Goal: Task Accomplishment & Management: Use online tool/utility

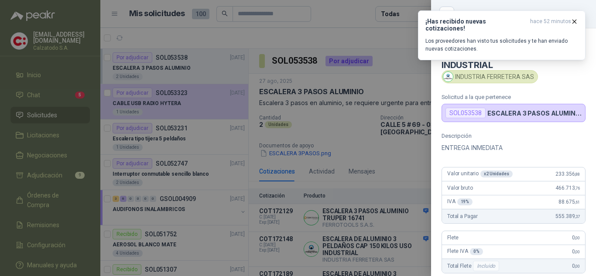
scroll to position [31, 0]
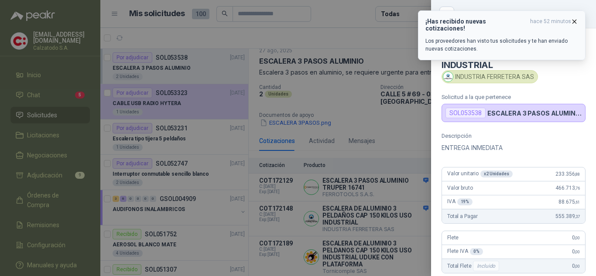
click at [575, 21] on icon "button" at bounding box center [574, 21] width 3 height 3
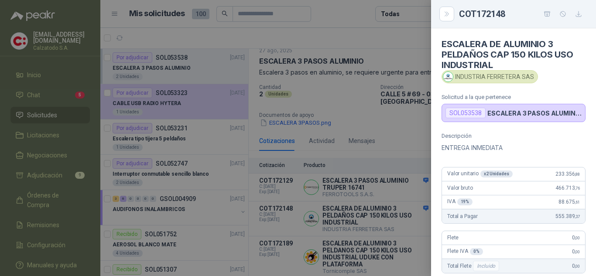
click at [388, 152] on div at bounding box center [298, 138] width 596 height 276
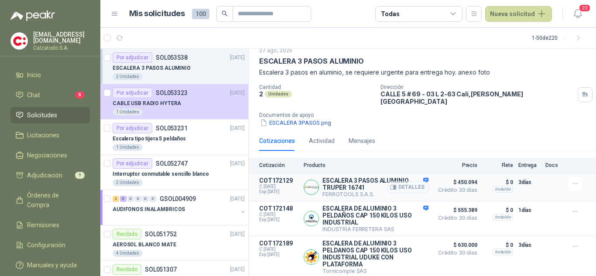
click at [403, 181] on button "Detalles" at bounding box center [407, 187] width 41 height 12
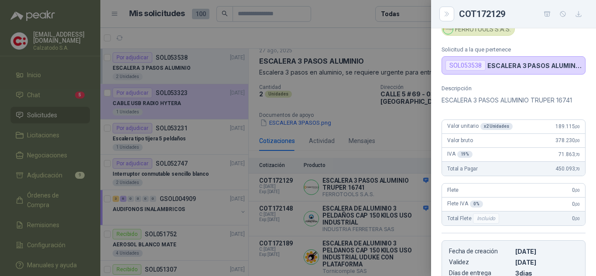
scroll to position [87, 0]
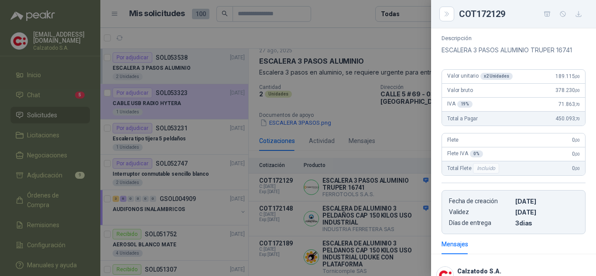
click at [412, 134] on div at bounding box center [298, 138] width 596 height 276
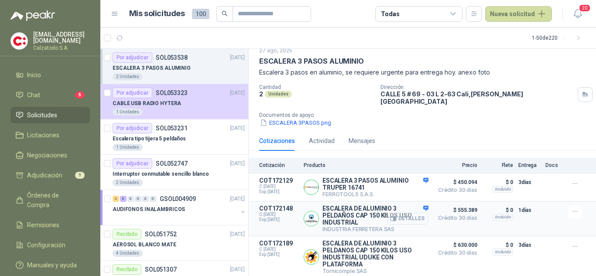
click at [409, 214] on button "Detalles" at bounding box center [407, 219] width 41 height 12
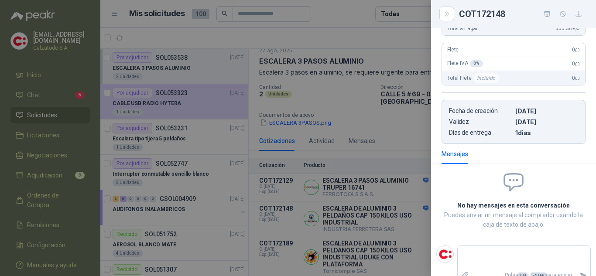
scroll to position [201, 0]
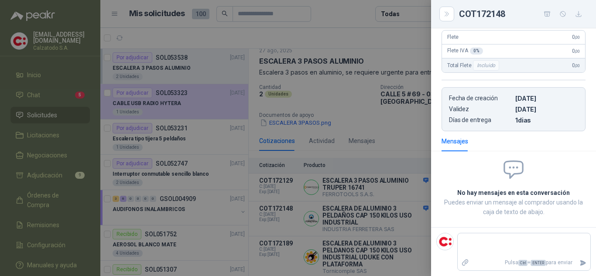
click at [402, 144] on div at bounding box center [298, 138] width 596 height 276
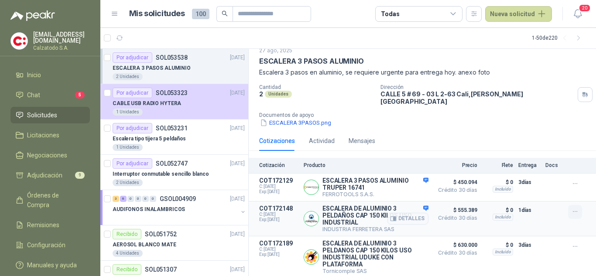
click at [571, 208] on icon "button" at bounding box center [574, 211] width 7 height 7
click at [542, 174] on button "Añadir" at bounding box center [558, 172] width 70 height 14
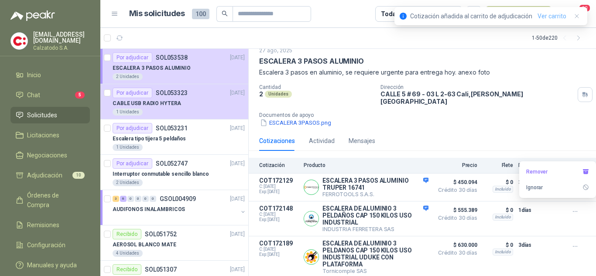
click at [554, 13] on link "Ver carrito" at bounding box center [551, 16] width 29 height 10
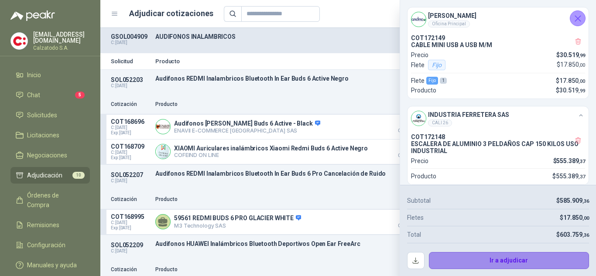
click at [498, 263] on button "Ir a adjudicar" at bounding box center [509, 260] width 161 height 17
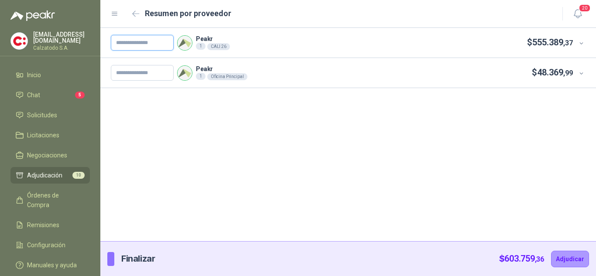
click at [144, 44] on input "text" at bounding box center [142, 43] width 63 height 16
click at [495, 41] on div "Peakr 1 CALI 26 $ 555.389 ,37" at bounding box center [342, 43] width 462 height 16
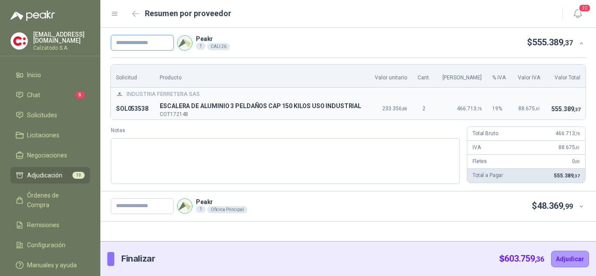
click at [145, 44] on input "text" at bounding box center [142, 43] width 63 height 16
type input "*********"
click at [333, 110] on span "ESCALERA DE ALUMINIO 3 PELDAÑOS CAP 150 KILOS USO INDUSTRIAL" at bounding box center [261, 106] width 203 height 10
click at [584, 208] on icon at bounding box center [581, 206] width 7 height 7
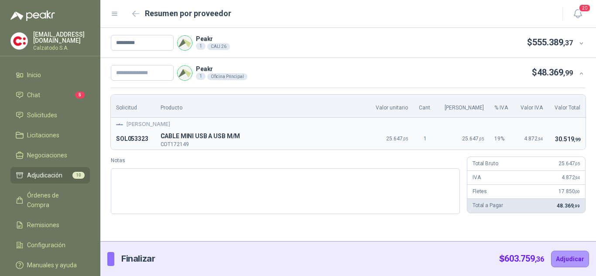
click at [578, 75] on icon at bounding box center [581, 73] width 7 height 7
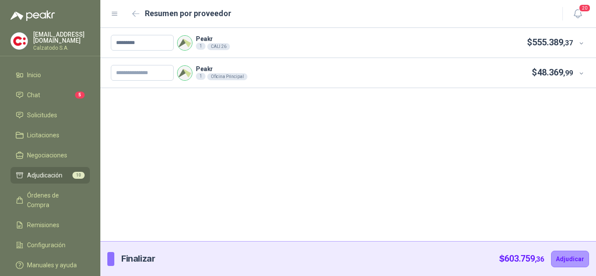
click at [584, 71] on icon at bounding box center [581, 73] width 7 height 7
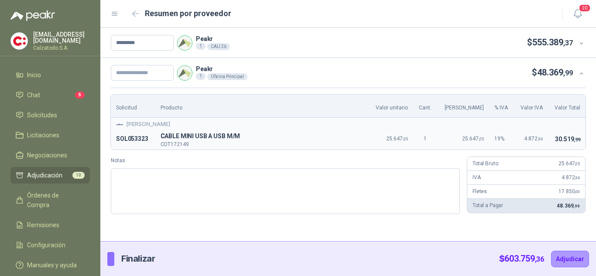
click at [337, 37] on div "********* Peakr 1 [GEOGRAPHIC_DATA] 26 $ 555.389 ,37" at bounding box center [342, 43] width 462 height 16
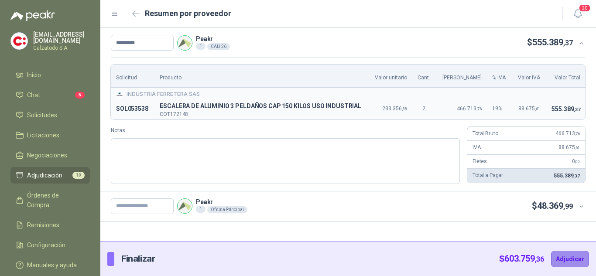
click at [567, 258] on button "Adjudicar" at bounding box center [570, 259] width 38 height 17
click at [288, 46] on div "********* Peakr 1 [GEOGRAPHIC_DATA] 26 $ 555.389 ,37" at bounding box center [342, 43] width 462 height 16
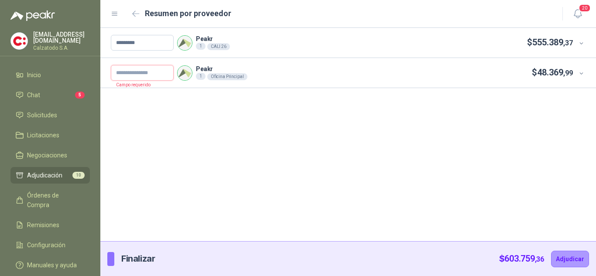
click at [165, 73] on input "text" at bounding box center [142, 73] width 63 height 16
click at [581, 73] on icon at bounding box center [580, 73] width 3 height 2
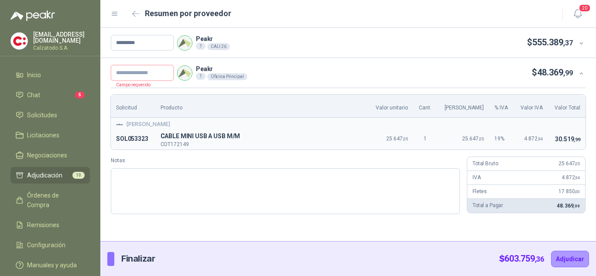
click at [136, 74] on input "text" at bounding box center [142, 73] width 63 height 16
type input "*********"
click at [580, 260] on button "Adjudicar" at bounding box center [570, 259] width 38 height 17
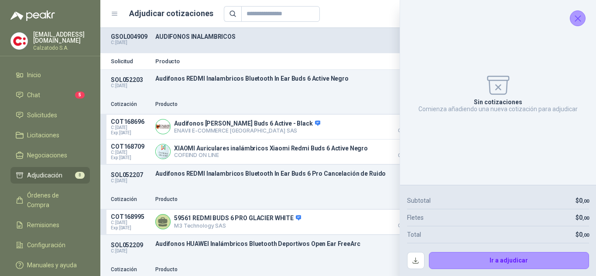
click at [375, 51] on div "GSOL004909 C: [DATE] AUDIFONOS INALAMBRICOS" at bounding box center [348, 40] width 496 height 25
click at [578, 19] on icon "Cerrar" at bounding box center [578, 19] width 6 height 6
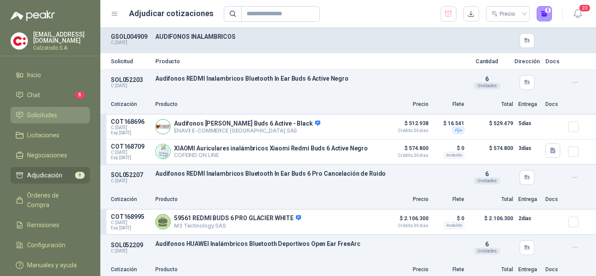
click at [37, 110] on span "Solicitudes" at bounding box center [42, 115] width 30 height 10
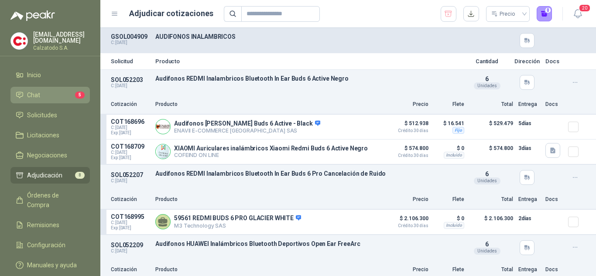
click at [66, 87] on link "Chat 5" at bounding box center [49, 95] width 79 height 17
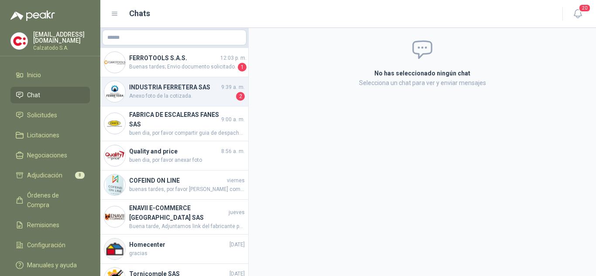
click at [174, 88] on h4 "INDUSTRIA FERRETERA SAS" at bounding box center [174, 87] width 90 height 10
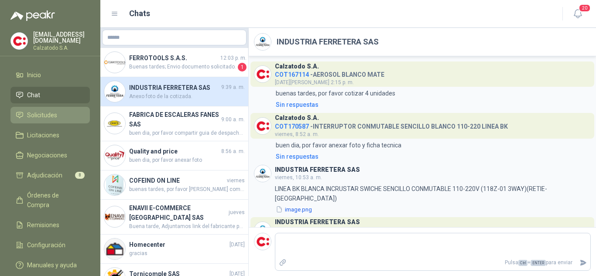
click at [49, 113] on span "Solicitudes" at bounding box center [42, 115] width 30 height 10
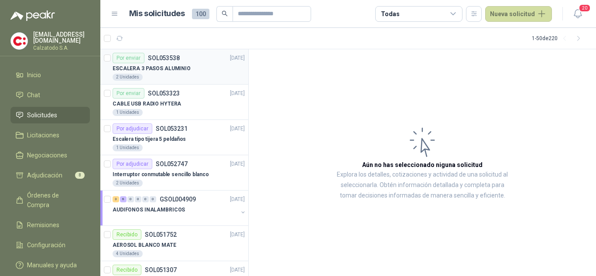
click at [169, 68] on p "ESCALERA 3 PASOS ALUMINIO" at bounding box center [152, 69] width 78 height 8
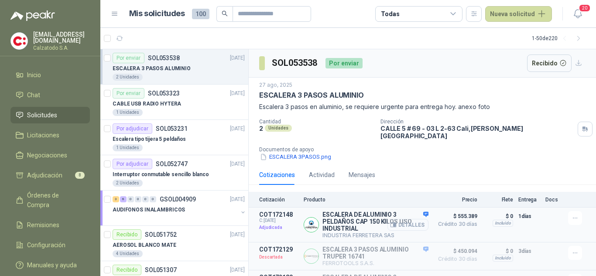
click at [398, 220] on button "Detalles" at bounding box center [407, 225] width 41 height 12
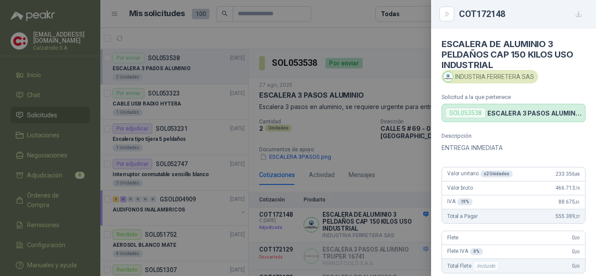
click at [388, 154] on div at bounding box center [298, 138] width 596 height 276
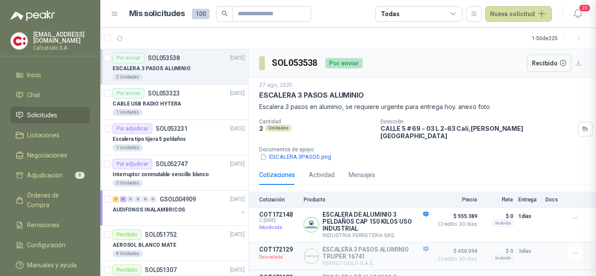
scroll to position [201, 0]
click at [391, 222] on icon "button" at bounding box center [393, 225] width 7 height 7
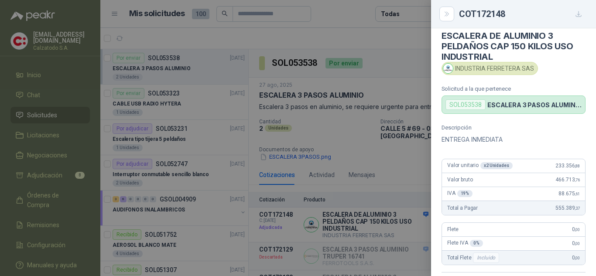
scroll to position [0, 0]
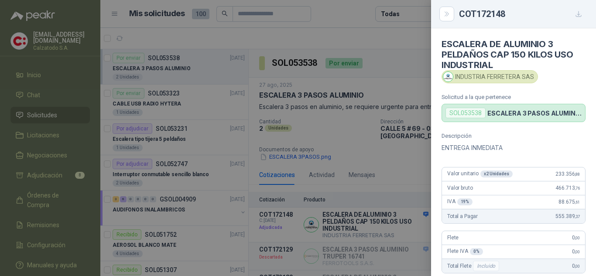
click at [389, 75] on div at bounding box center [298, 138] width 596 height 276
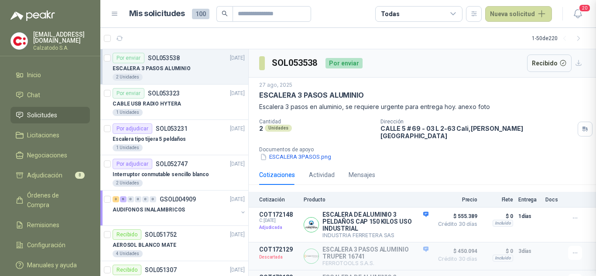
scroll to position [201, 0]
click at [311, 153] on button "ESCALERA 3PASOS.png" at bounding box center [295, 157] width 73 height 9
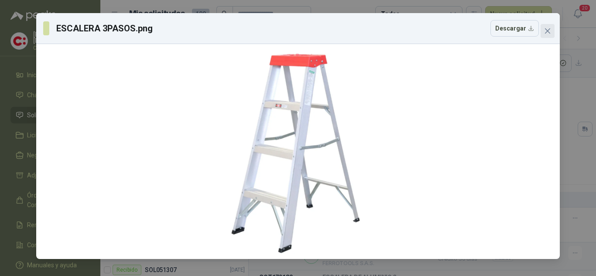
click at [549, 29] on icon "close" at bounding box center [547, 30] width 7 height 7
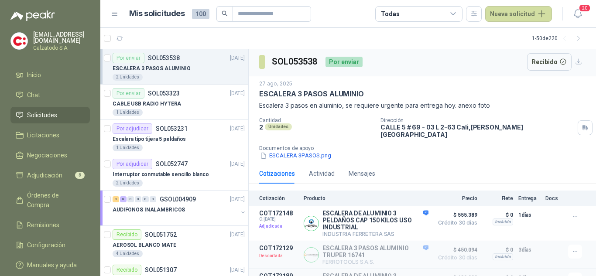
scroll to position [0, 0]
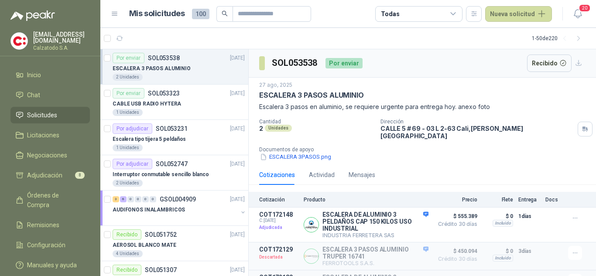
click at [166, 68] on p "ESCALERA 3 PASOS ALUMINIO" at bounding box center [152, 69] width 78 height 8
click at [169, 136] on p "Escalera tipo tijera 5 peldaños" at bounding box center [149, 139] width 73 height 8
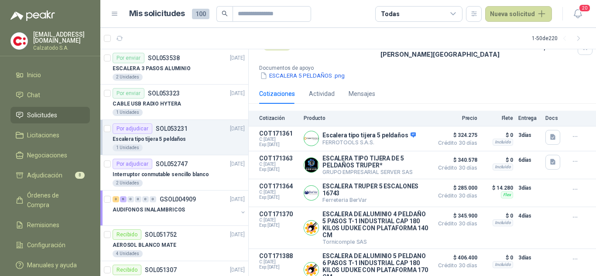
scroll to position [31, 0]
